Goal: Obtain resource: Download file/media

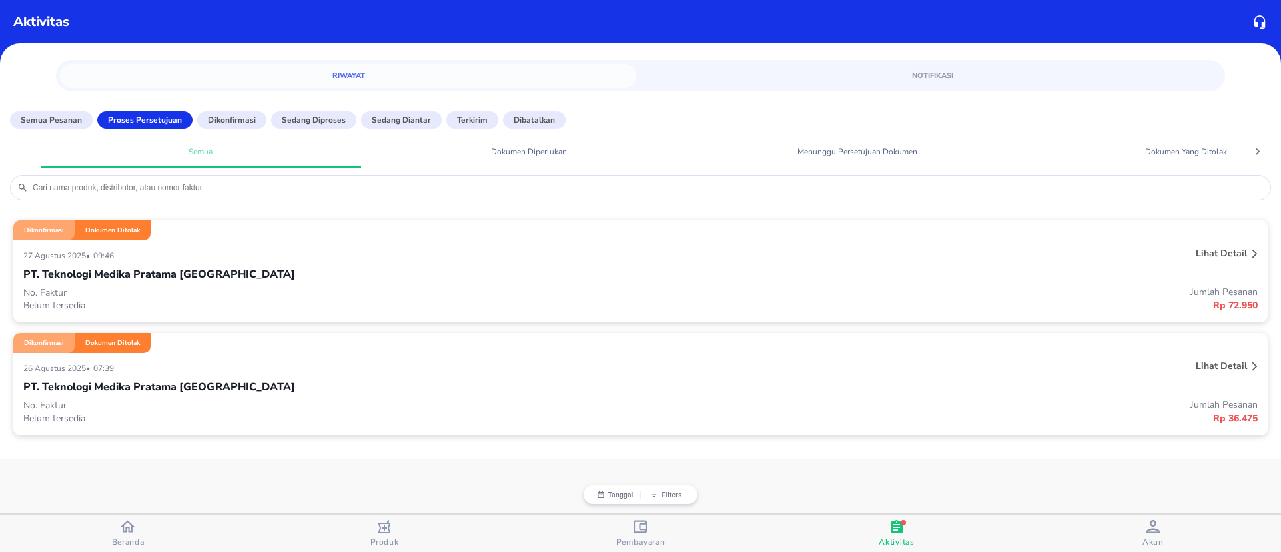
click at [304, 260] on div "[DATE] • 09:46" at bounding box center [383, 255] width 720 height 16
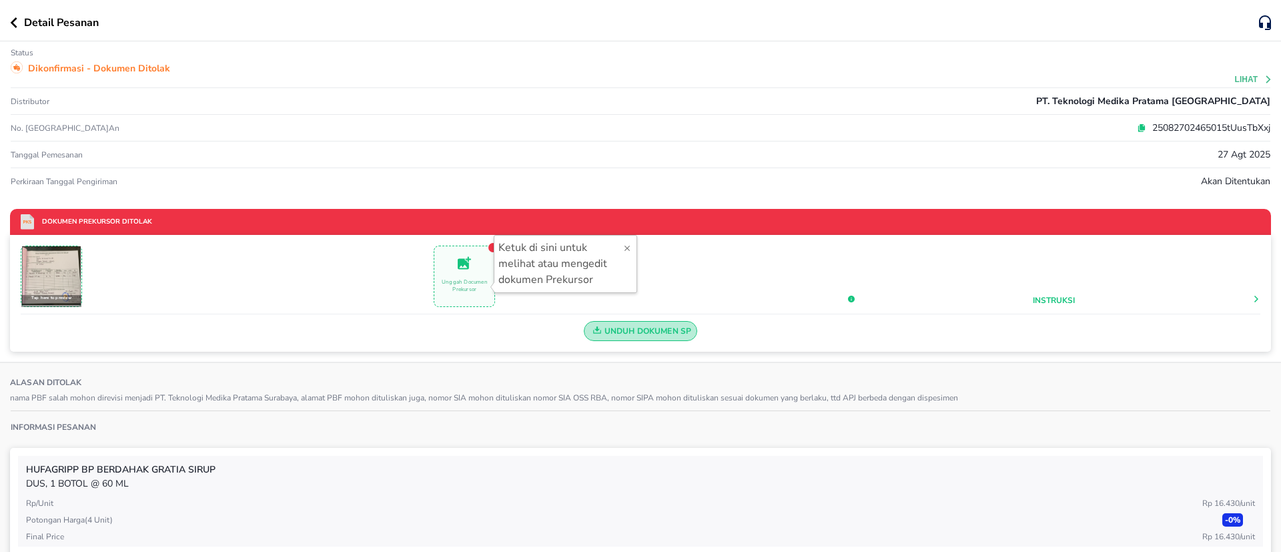
click at [626, 325] on span "Unduh Dokumen SP" at bounding box center [641, 330] width 102 height 17
click at [630, 329] on span "Unduh Dokumen SP" at bounding box center [641, 330] width 102 height 17
click at [12, 21] on icon "button" at bounding box center [14, 22] width 7 height 11
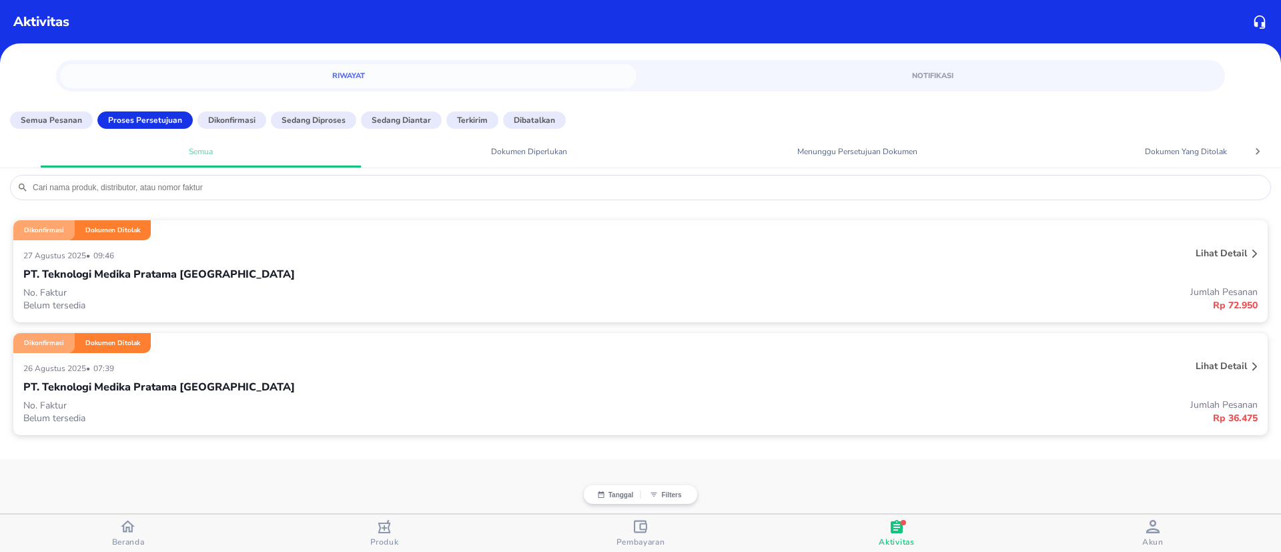
click at [339, 357] on div "[DATE] • 07:39 Lihat detail PT. Teknologi Medika Pratama [GEOGRAPHIC_DATA] No. …" at bounding box center [640, 394] width 1254 height 82
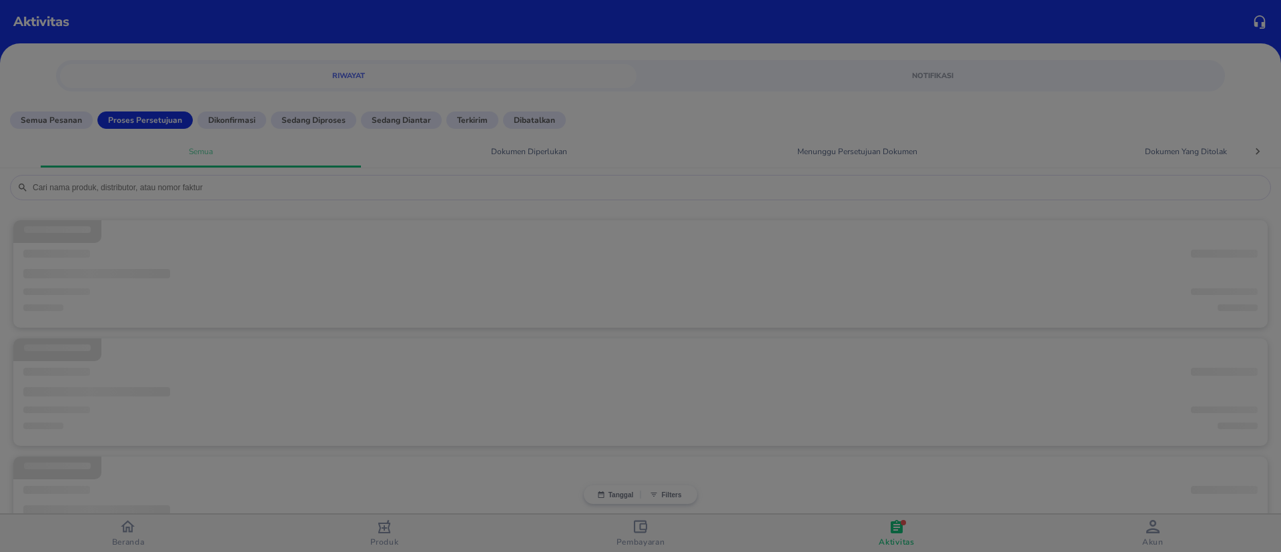
click at [339, 357] on div at bounding box center [640, 276] width 1281 height 552
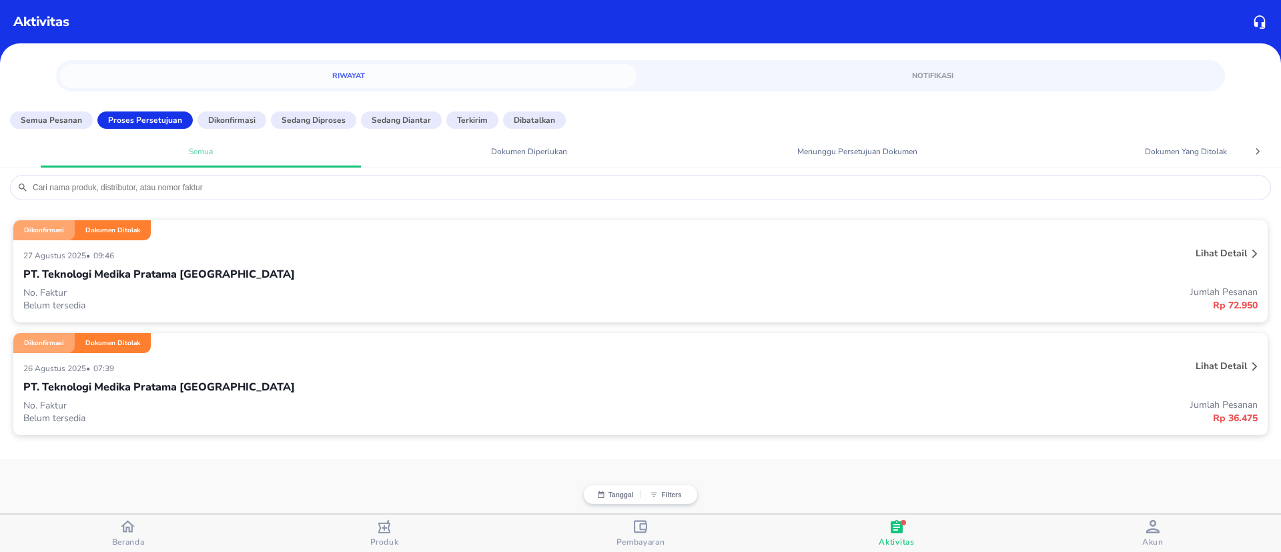
click at [376, 352] on div "Dikonfirmasi Dokumen Ditolak" at bounding box center [640, 343] width 1254 height 20
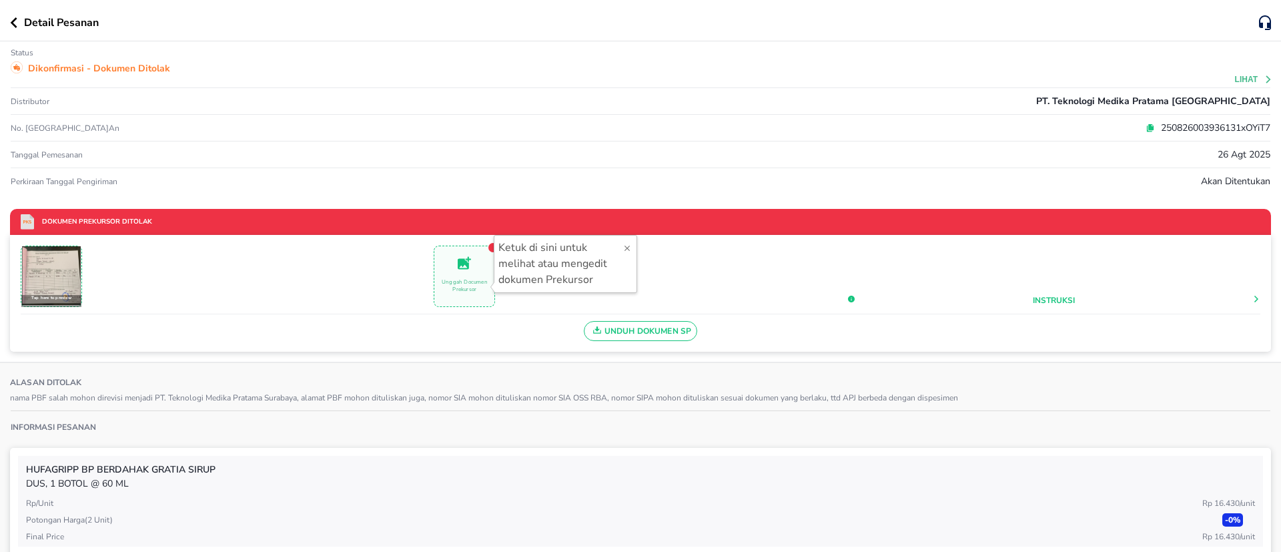
click at [635, 338] on span "Unduh Dokumen SP" at bounding box center [641, 330] width 102 height 17
